Goal: Task Accomplishment & Management: Use online tool/utility

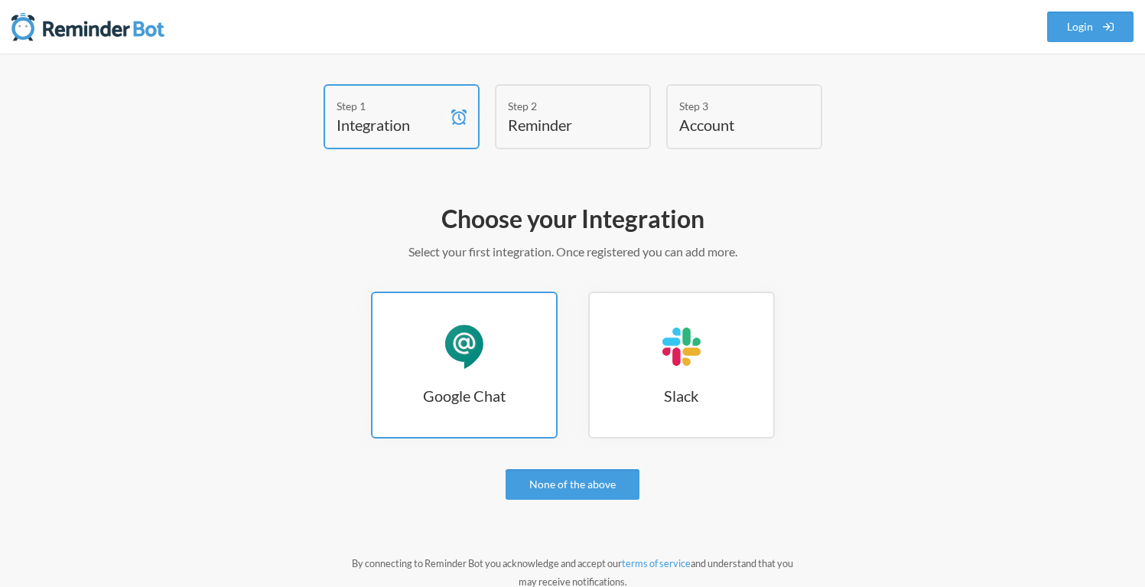
click at [484, 381] on link "Google Chat Google Chat" at bounding box center [464, 364] width 187 height 147
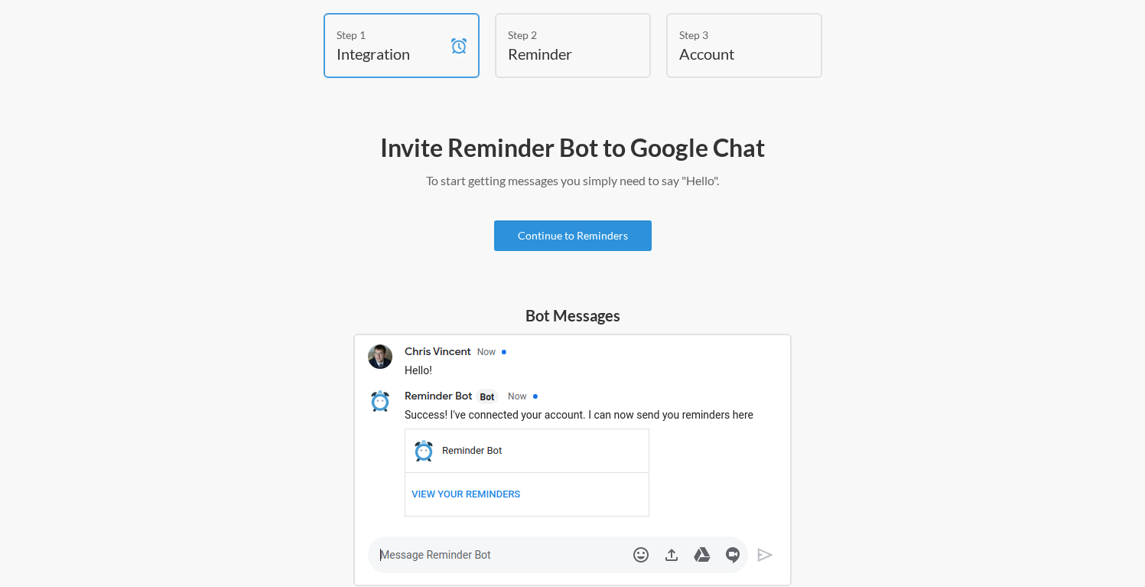
scroll to position [73, 0]
click at [612, 239] on link "Continue to Reminders" at bounding box center [573, 234] width 158 height 31
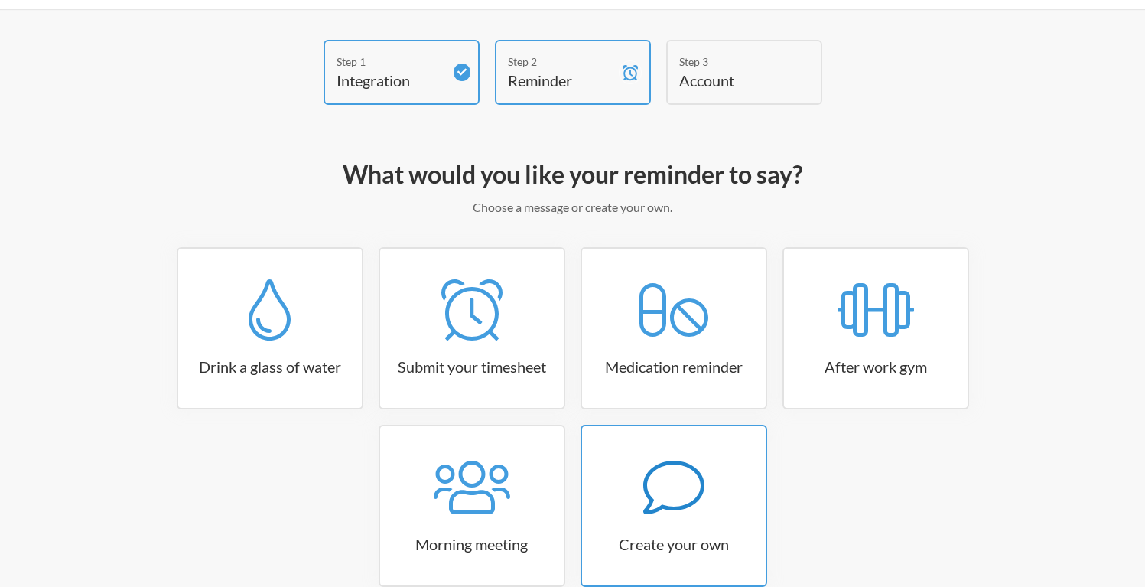
scroll to position [45, 0]
click at [653, 430] on link "Create your own" at bounding box center [674, 505] width 187 height 162
select select "11:30:00"
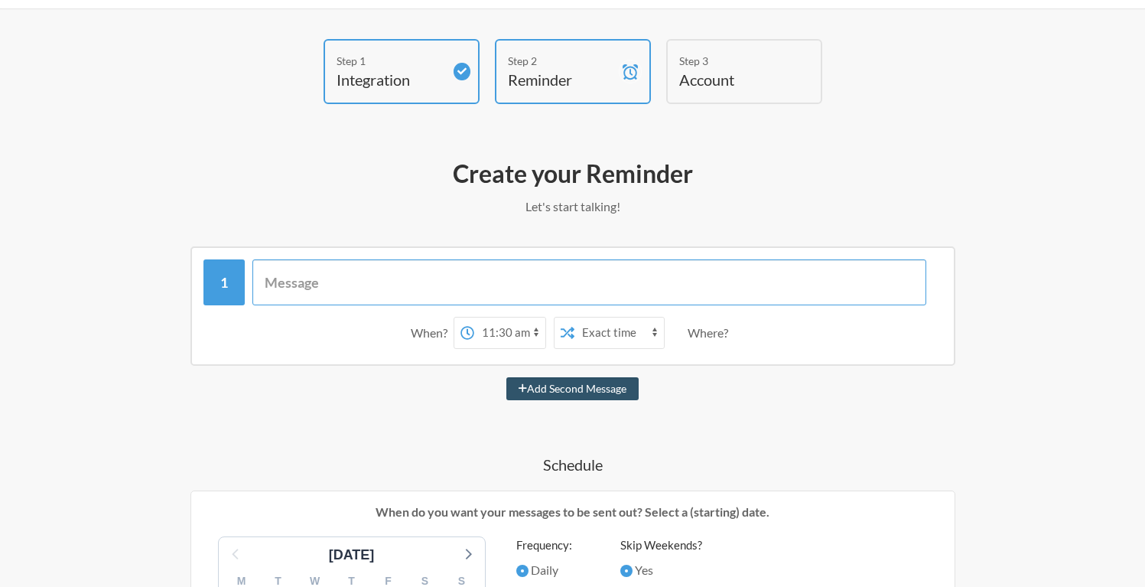
click at [555, 281] on input "text" at bounding box center [589, 282] width 674 height 46
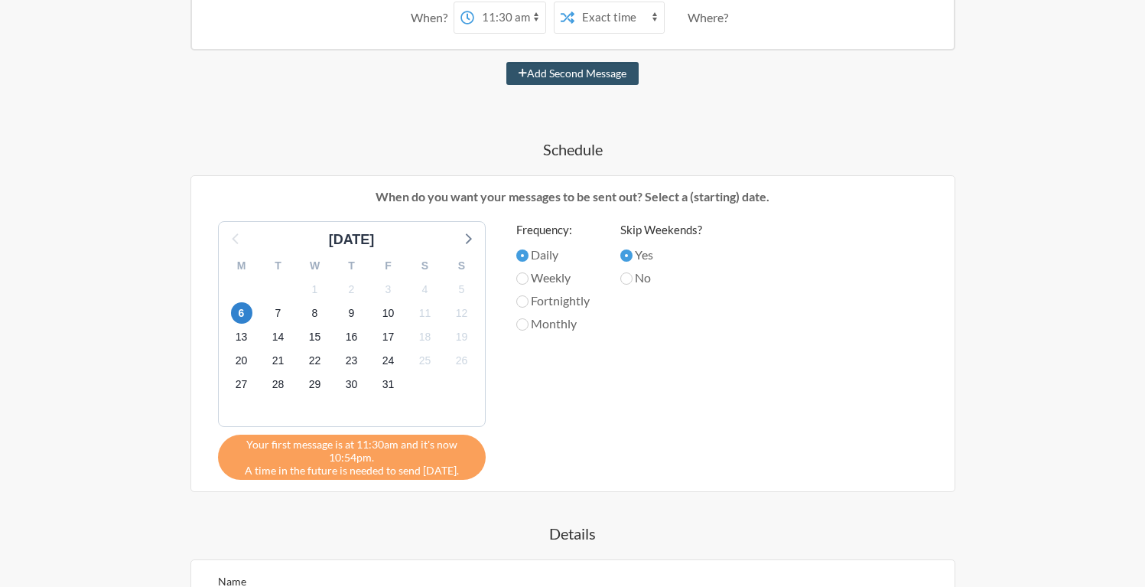
scroll to position [0, 0]
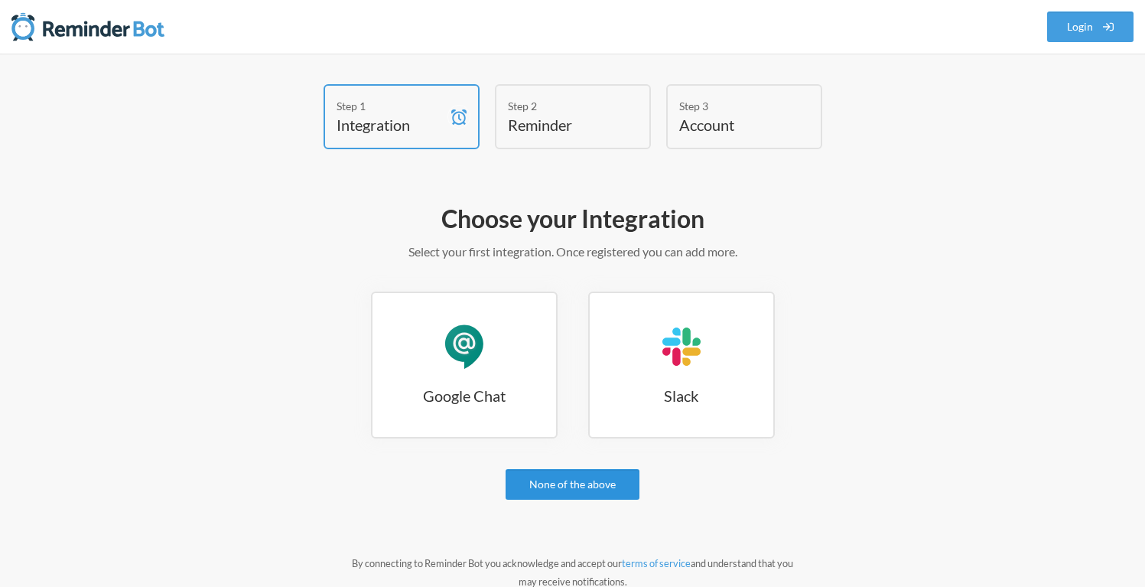
click at [561, 470] on link "None of the above" at bounding box center [573, 484] width 134 height 31
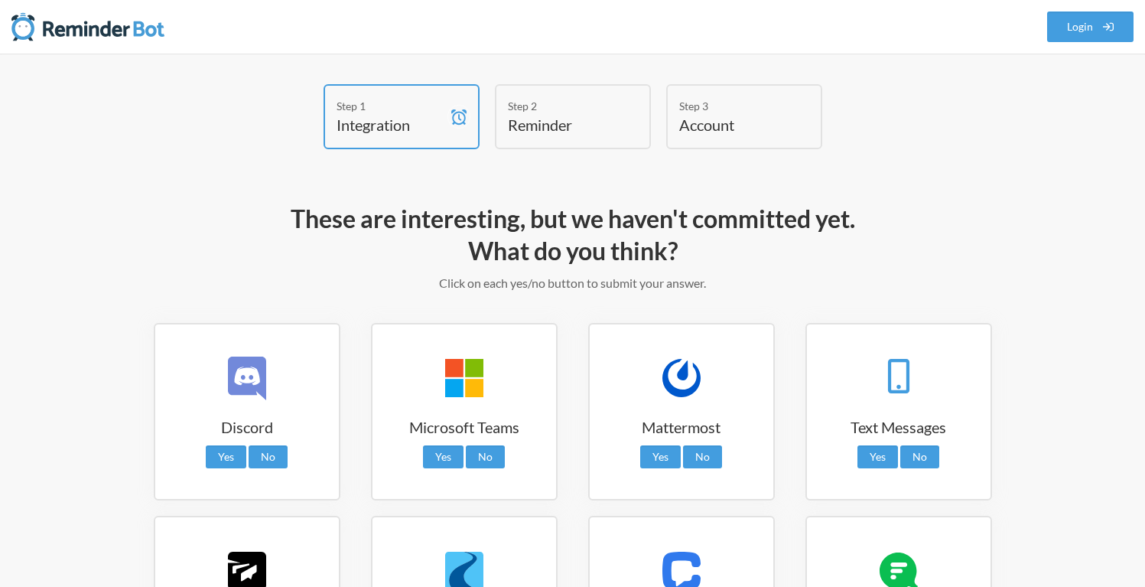
click at [600, 127] on h4 "Reminder" at bounding box center [561, 124] width 107 height 21
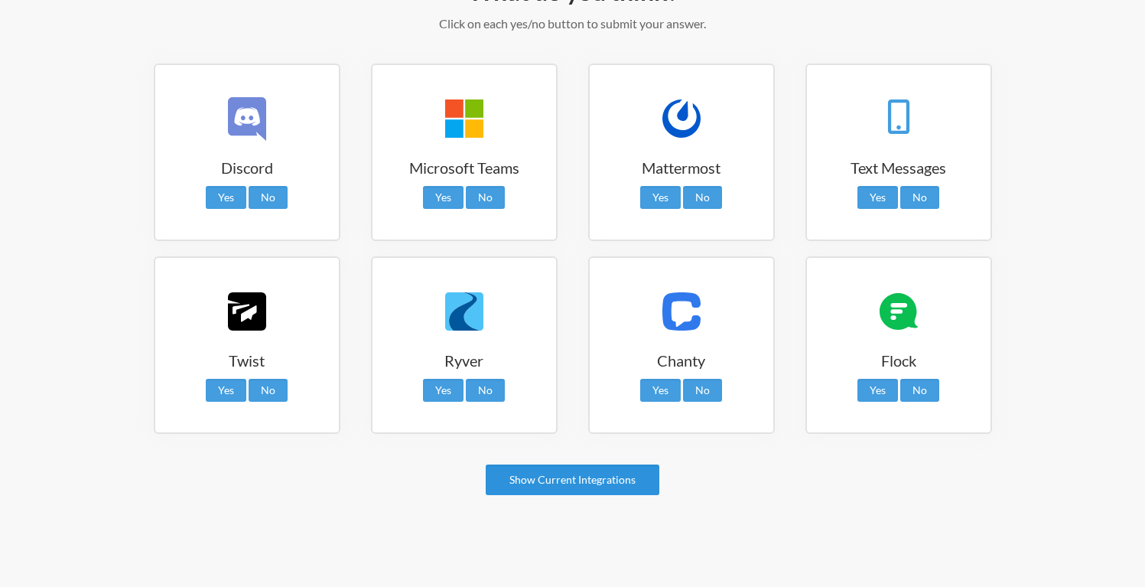
click at [574, 478] on link "Show Current Integrations" at bounding box center [573, 479] width 174 height 31
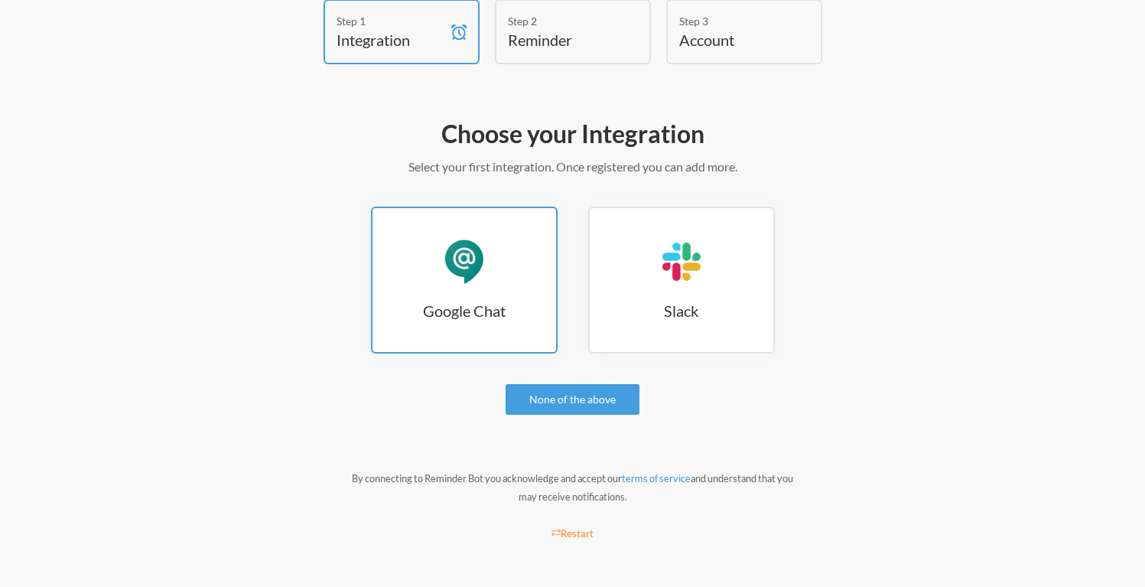
click at [533, 335] on link "Google Chat Google Chat" at bounding box center [464, 280] width 187 height 147
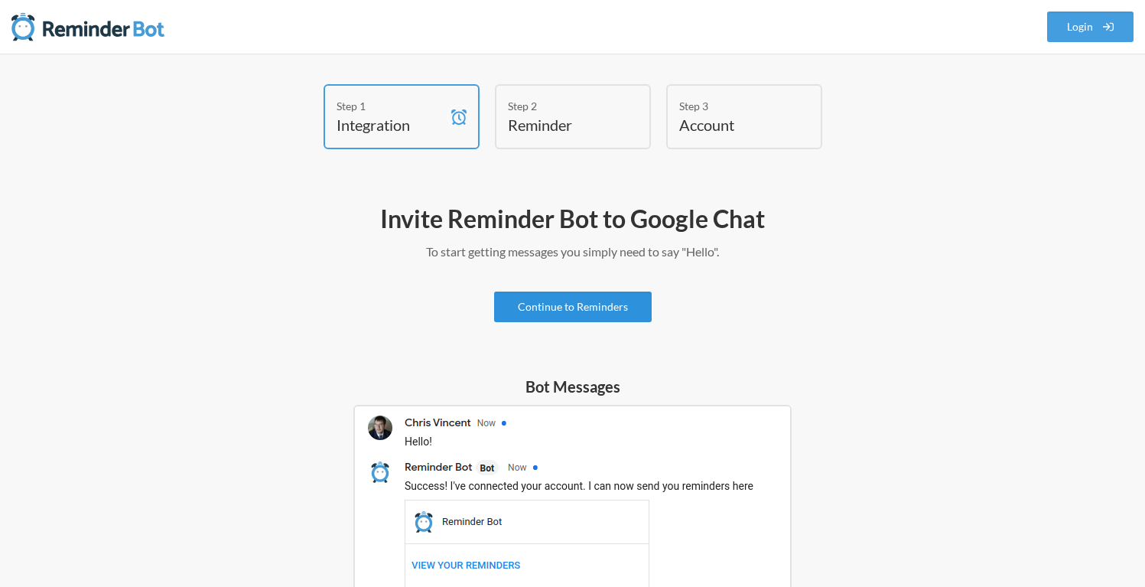
click at [558, 320] on link "Continue to Reminders" at bounding box center [573, 306] width 158 height 31
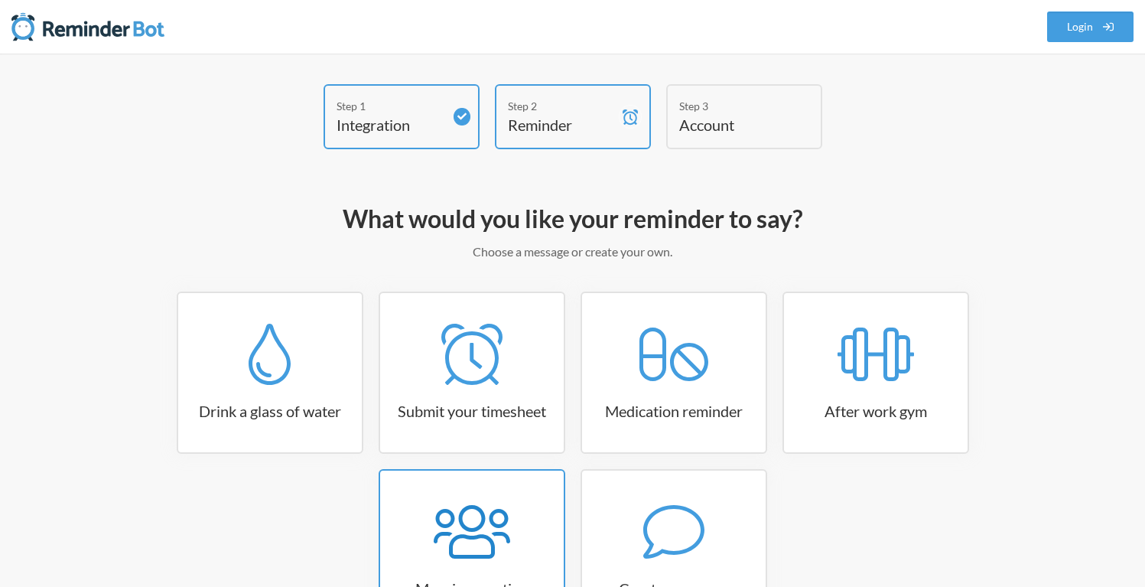
scroll to position [128, 0]
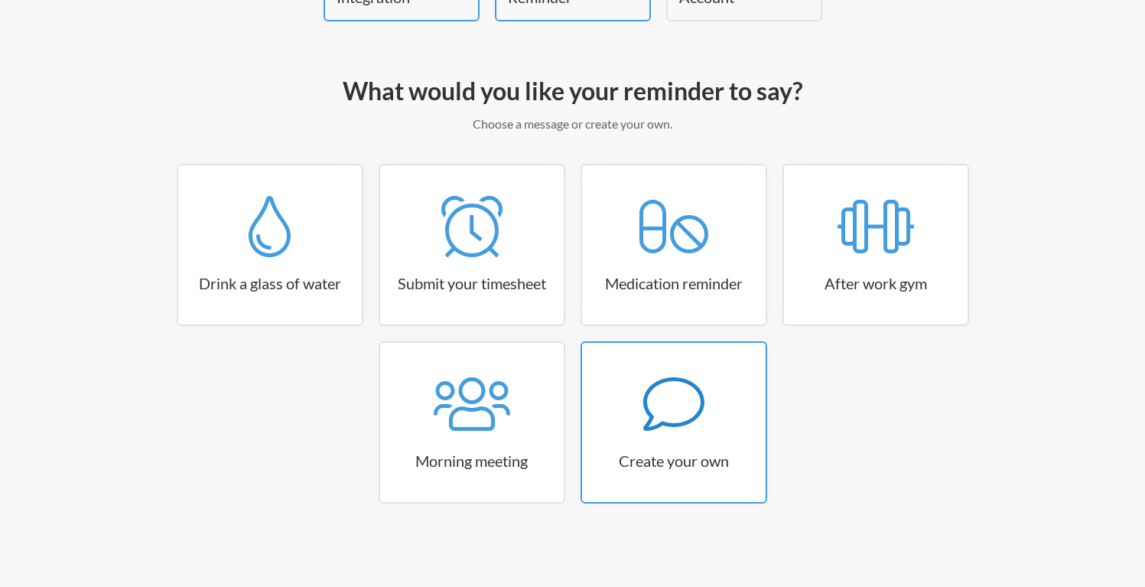
click at [724, 363] on link "Create your own" at bounding box center [674, 422] width 187 height 162
select select "11:30:00"
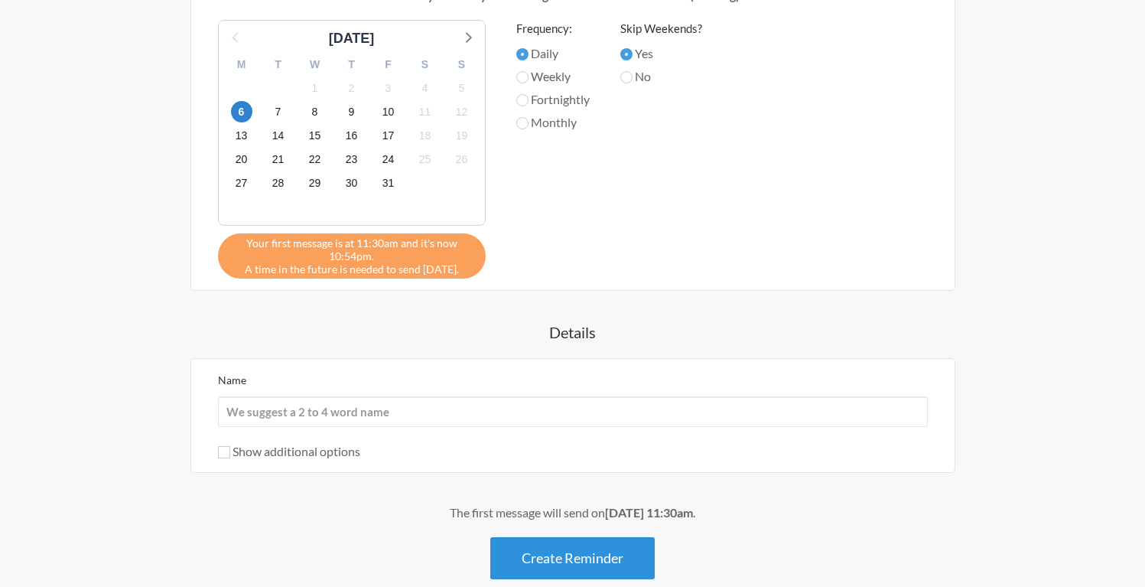
click at [559, 546] on button "Create Reminder" at bounding box center [572, 558] width 164 height 42
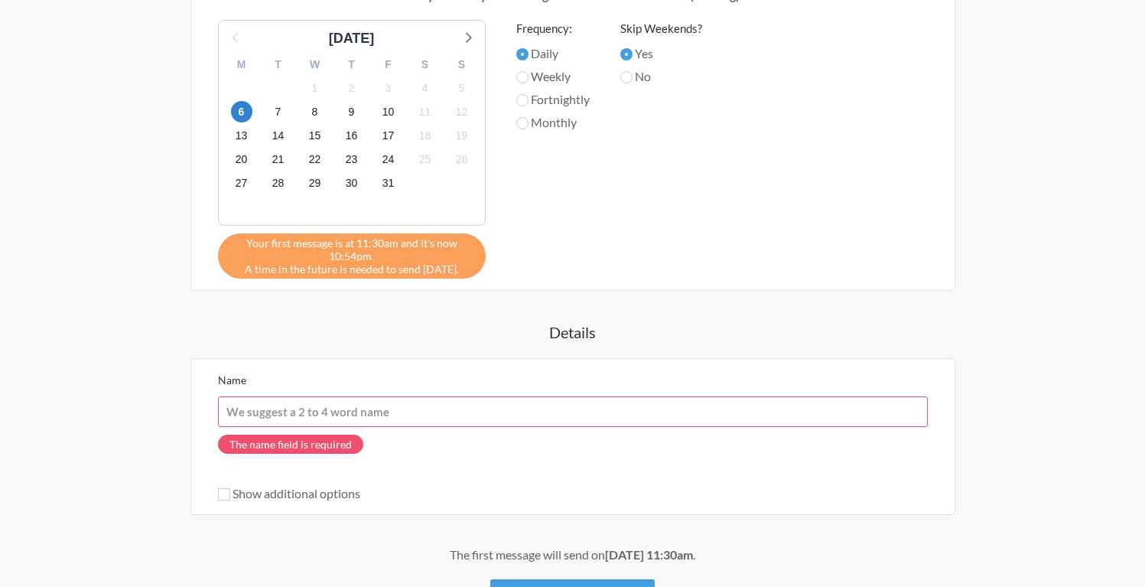
click at [490, 418] on input "Name" at bounding box center [573, 411] width 710 height 31
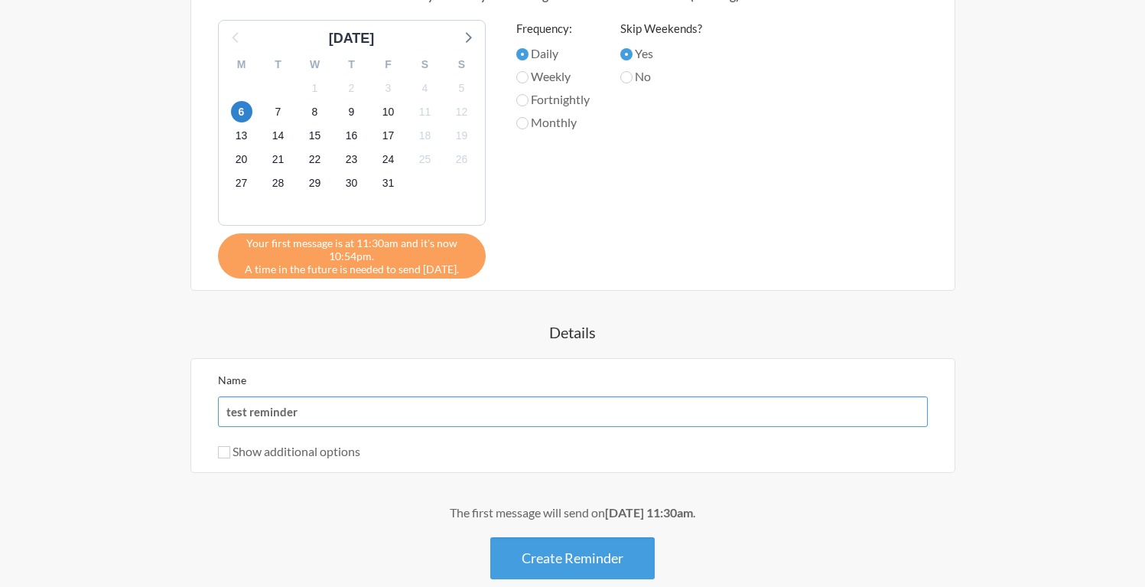
type input "test reminder"
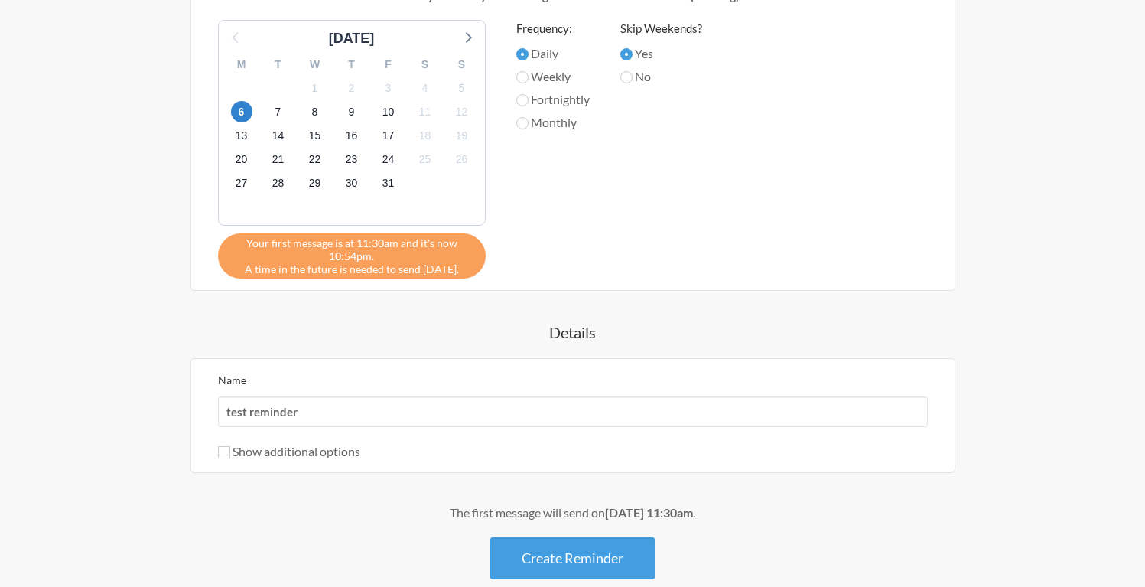
click at [328, 458] on div "Show additional options" at bounding box center [573, 451] width 710 height 18
click at [340, 447] on label "Show additional options" at bounding box center [289, 451] width 142 height 15
click at [230, 447] on input "Show additional options" at bounding box center [224, 452] width 12 height 12
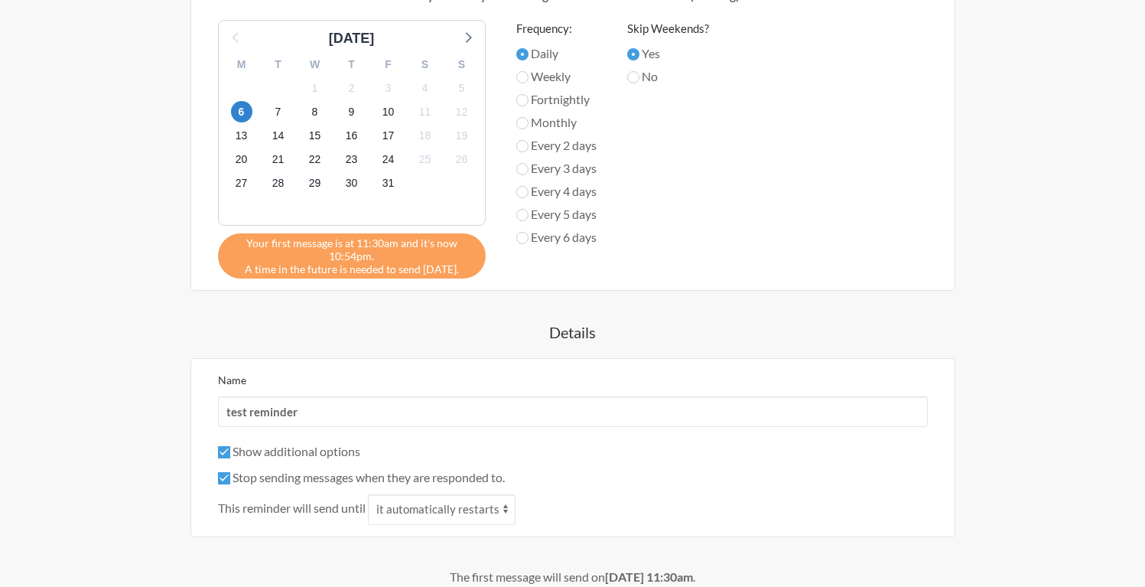
click at [340, 447] on label "Show additional options" at bounding box center [289, 451] width 142 height 15
click at [230, 447] on input "Show additional options" at bounding box center [224, 452] width 12 height 12
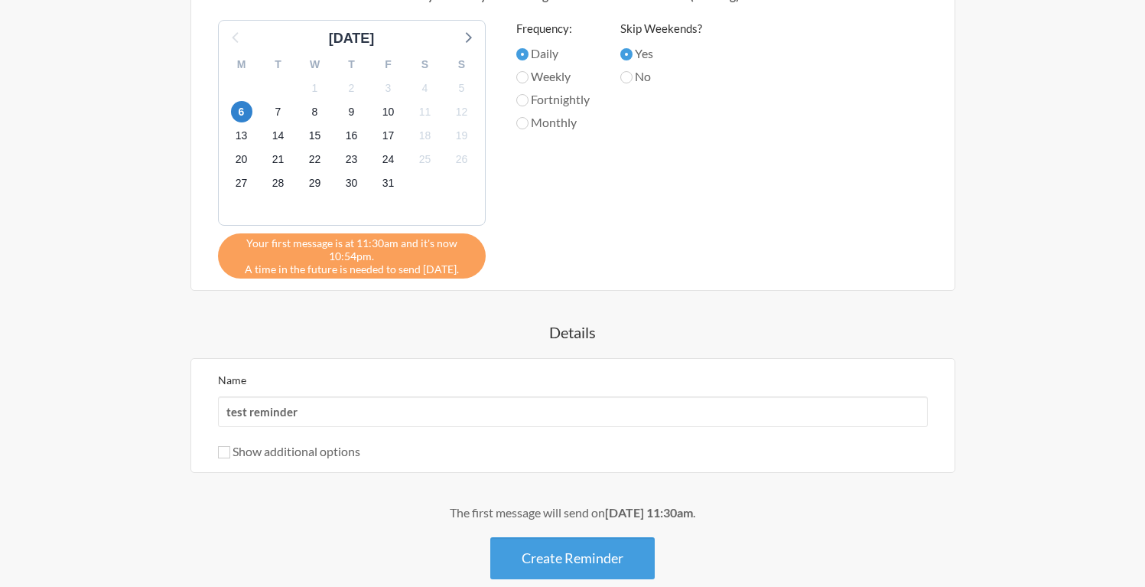
click at [357, 452] on label "Show additional options" at bounding box center [289, 451] width 142 height 15
click at [230, 452] on input "Show additional options" at bounding box center [224, 452] width 12 height 12
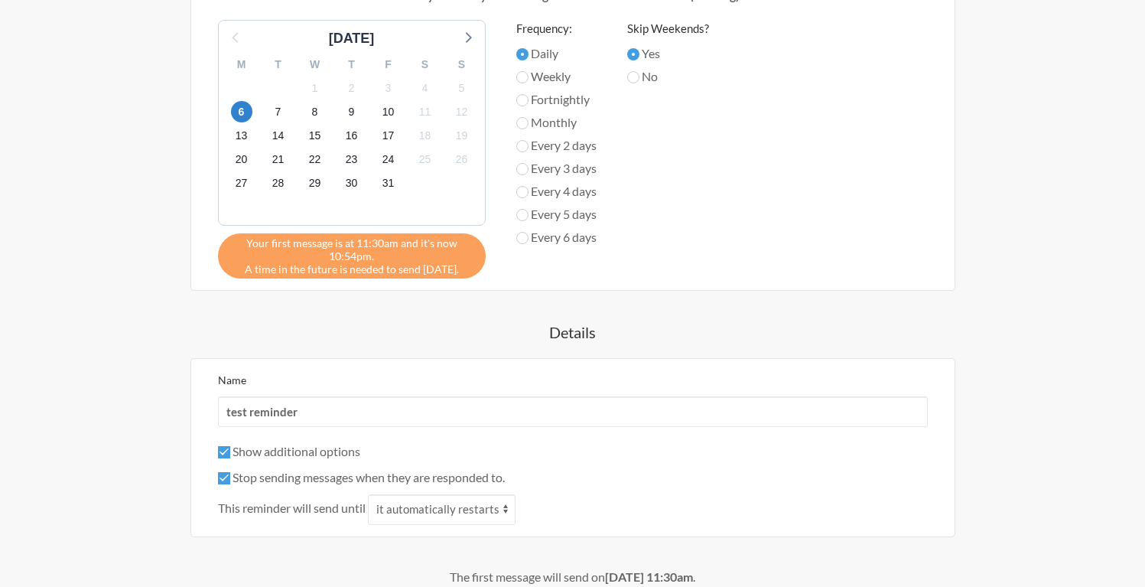
click at [357, 452] on label "Show additional options" at bounding box center [289, 451] width 142 height 15
click at [230, 452] on input "Show additional options" at bounding box center [224, 452] width 12 height 12
checkbox input "false"
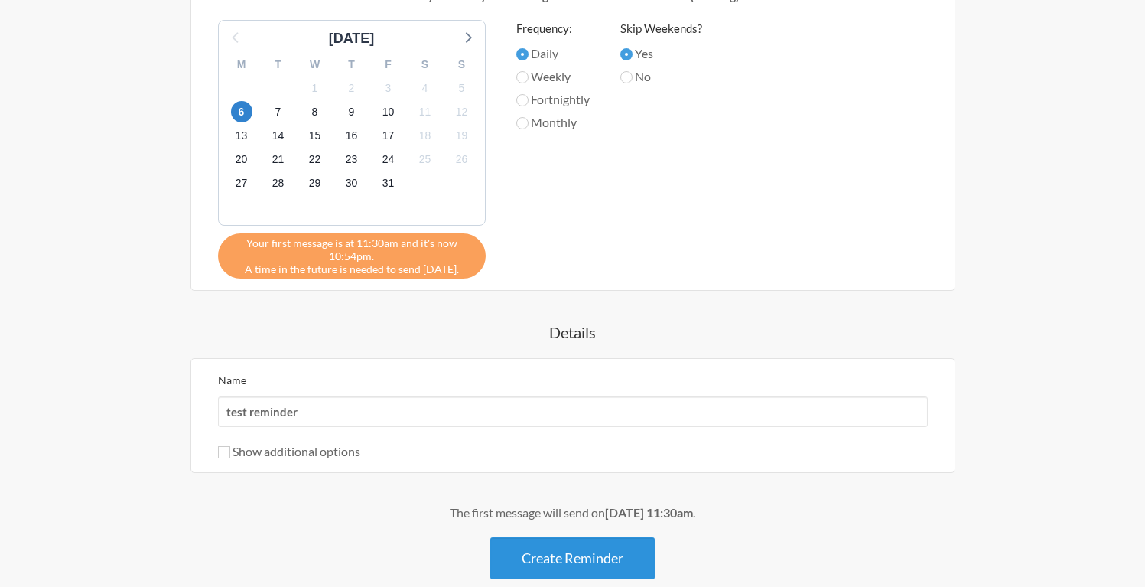
click at [537, 546] on button "Create Reminder" at bounding box center [572, 558] width 164 height 42
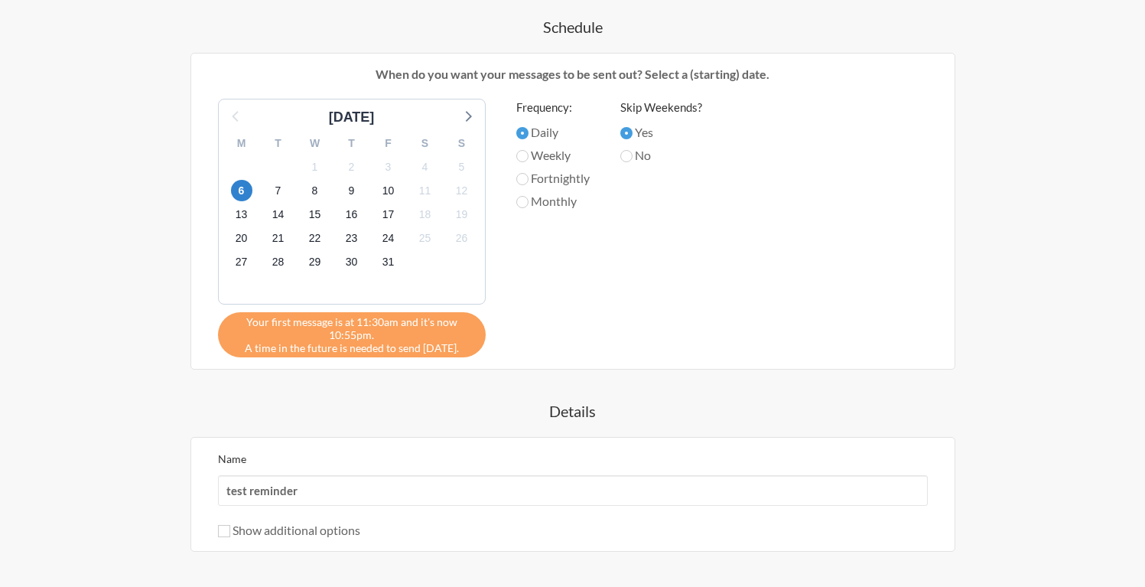
scroll to position [679, 0]
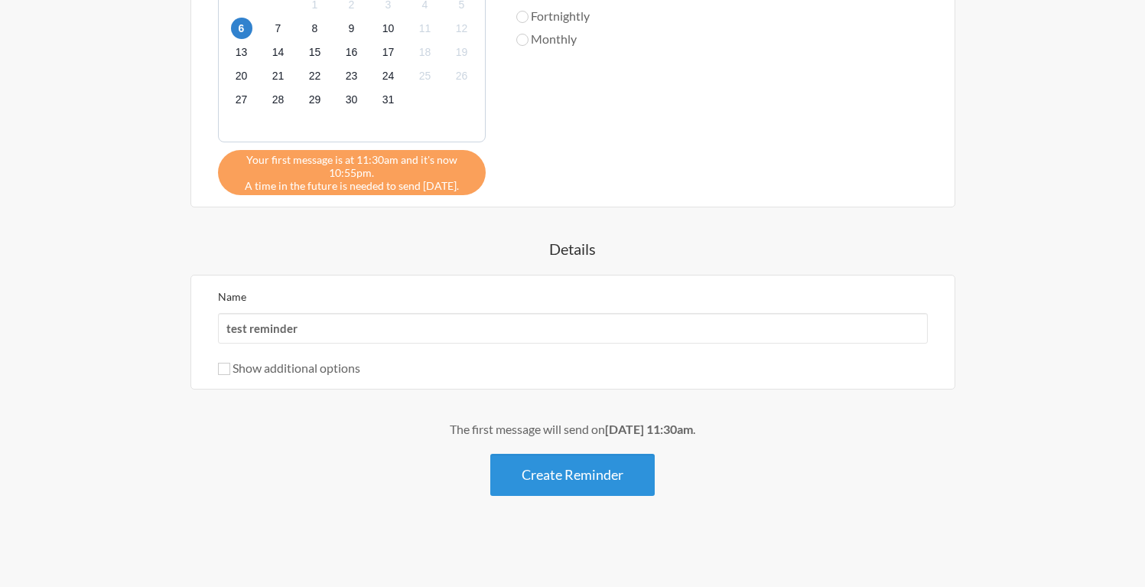
click at [559, 474] on button "Create Reminder" at bounding box center [572, 475] width 164 height 42
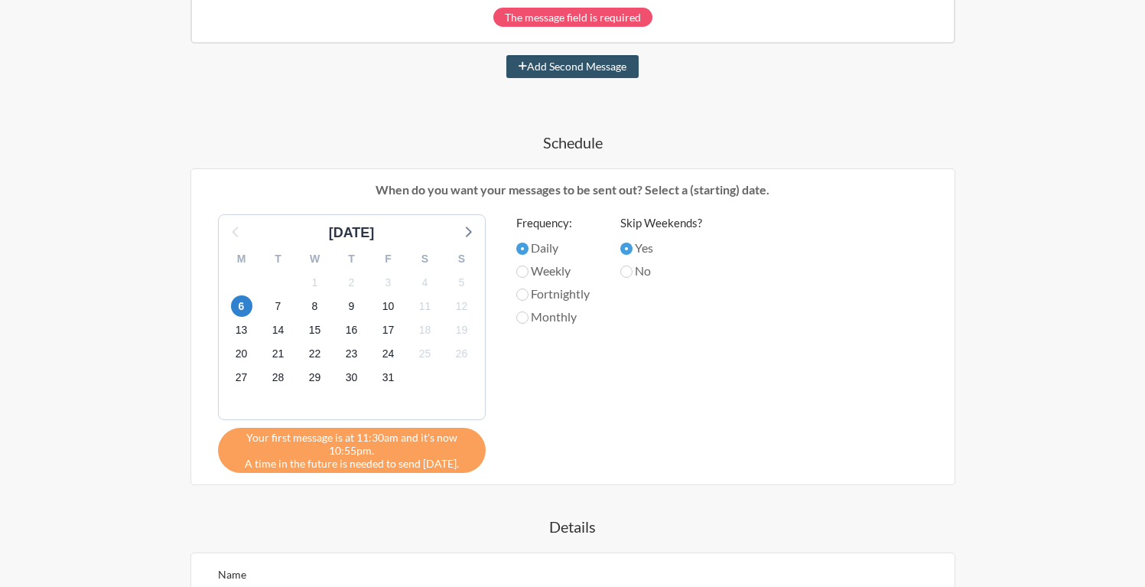
scroll to position [98, 0]
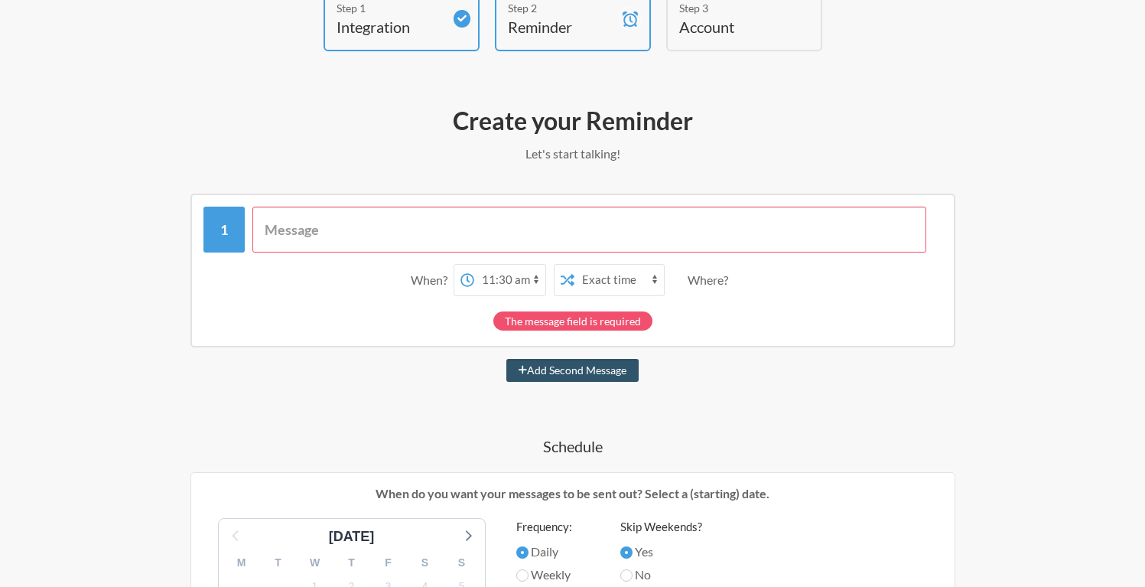
click at [542, 224] on input "text" at bounding box center [589, 230] width 674 height 46
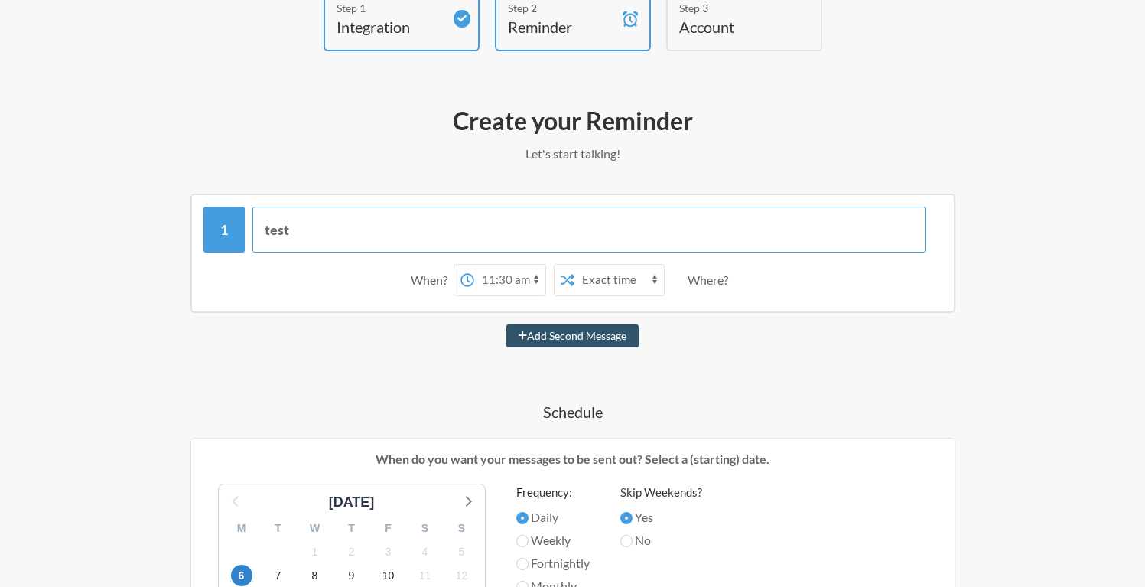
type input "test"
click at [389, 419] on h4 "Schedule" at bounding box center [572, 411] width 887 height 21
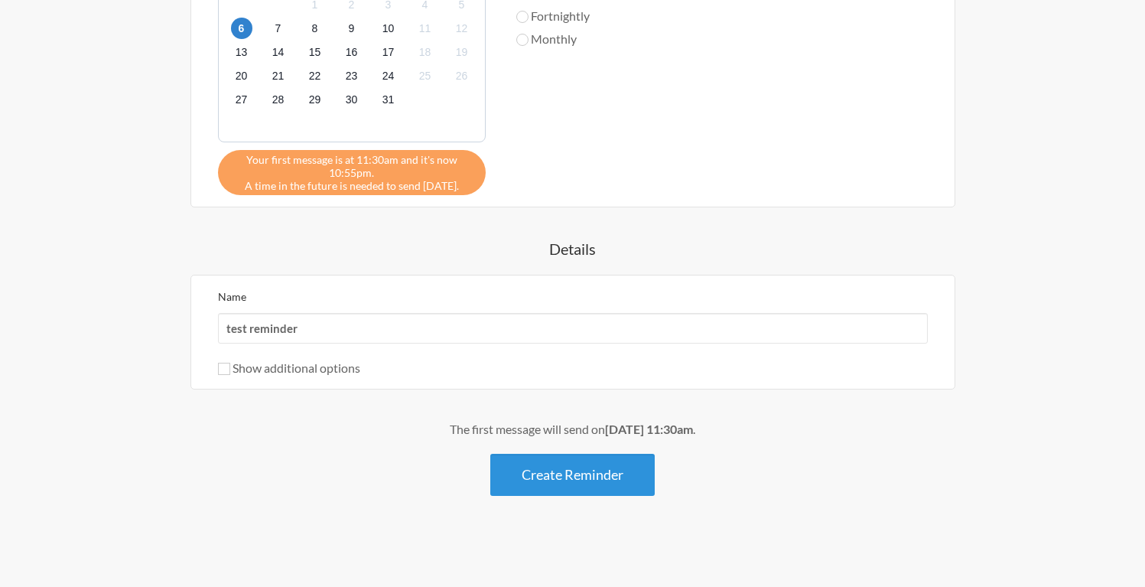
click at [505, 480] on button "Create Reminder" at bounding box center [572, 475] width 164 height 42
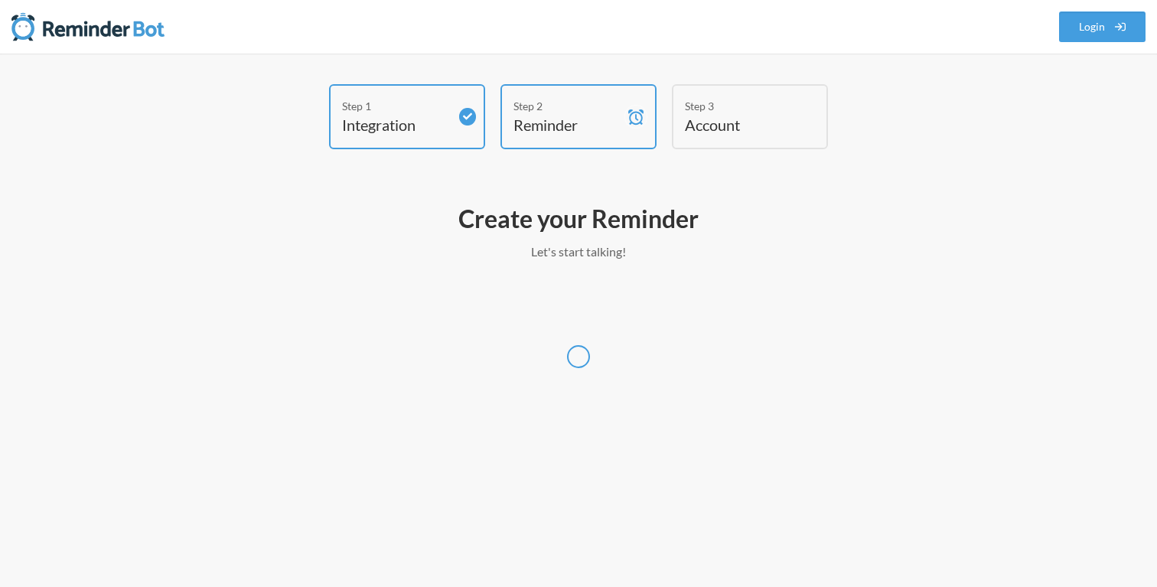
select select "Australia/Melbourne"
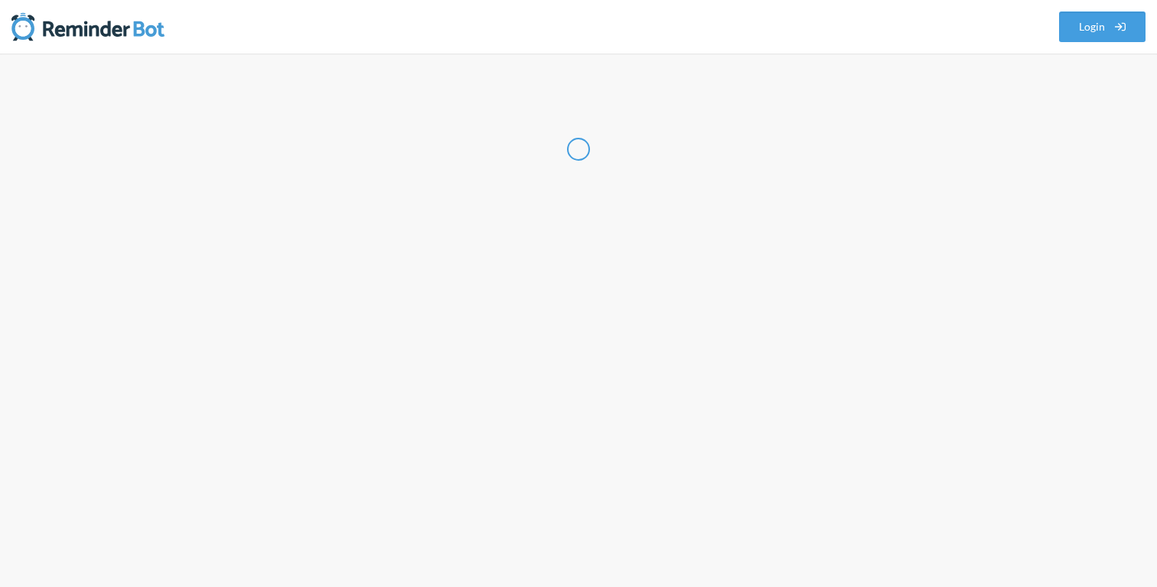
select select "AU"
